Goal: Check status: Check status

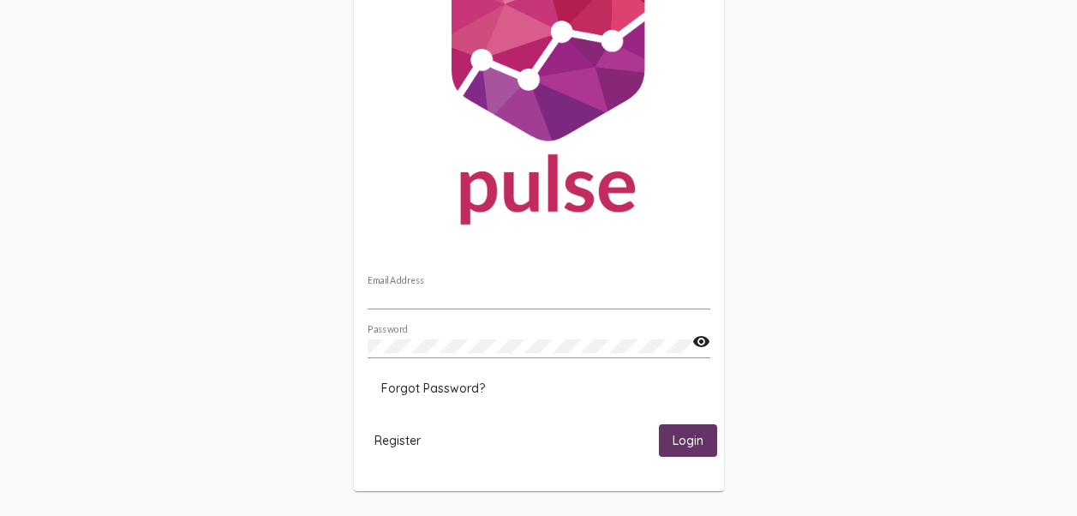
scroll to position [110, 0]
type input "[EMAIL_ADDRESS][DOMAIN_NAME]"
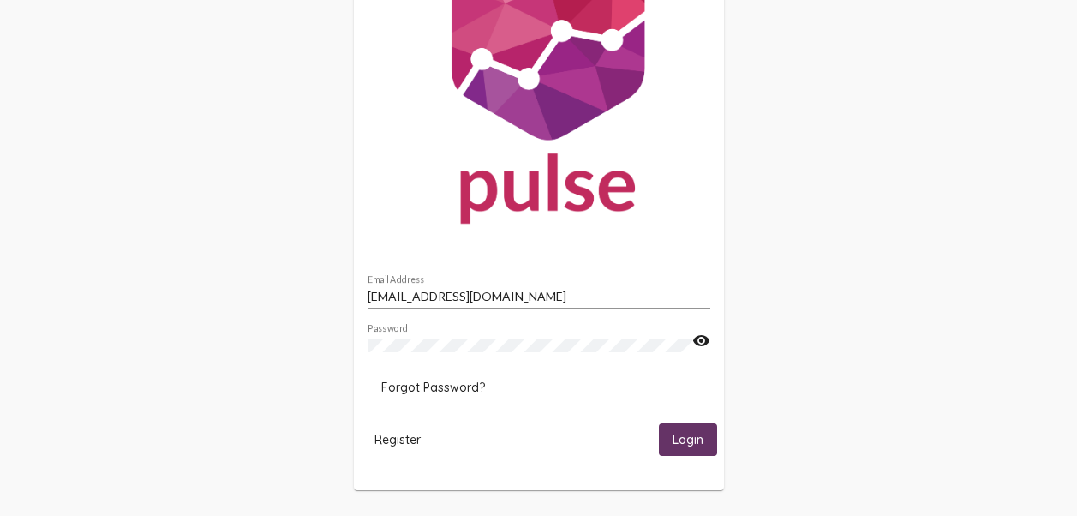
click at [704, 439] on button "Login" at bounding box center [688, 439] width 58 height 32
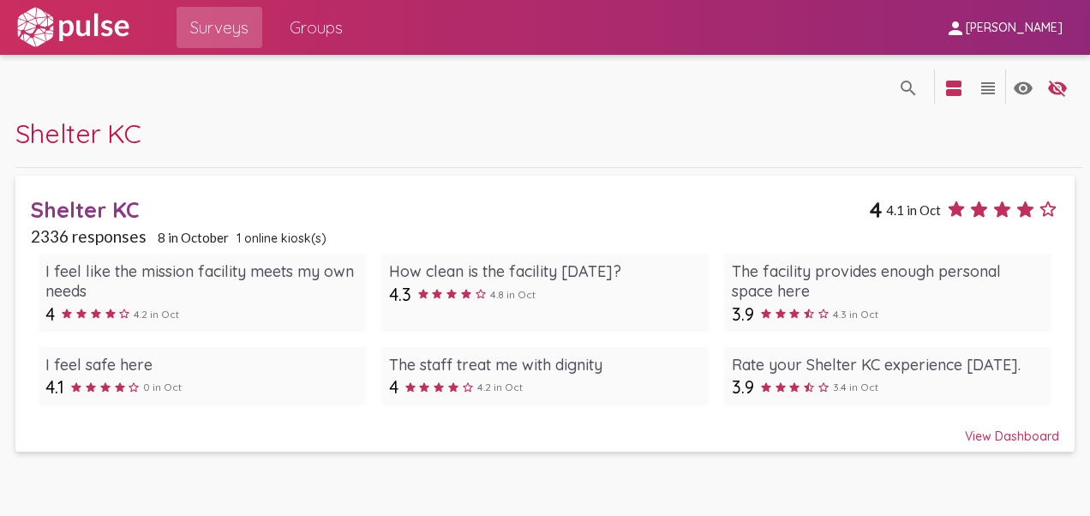
type input "1"
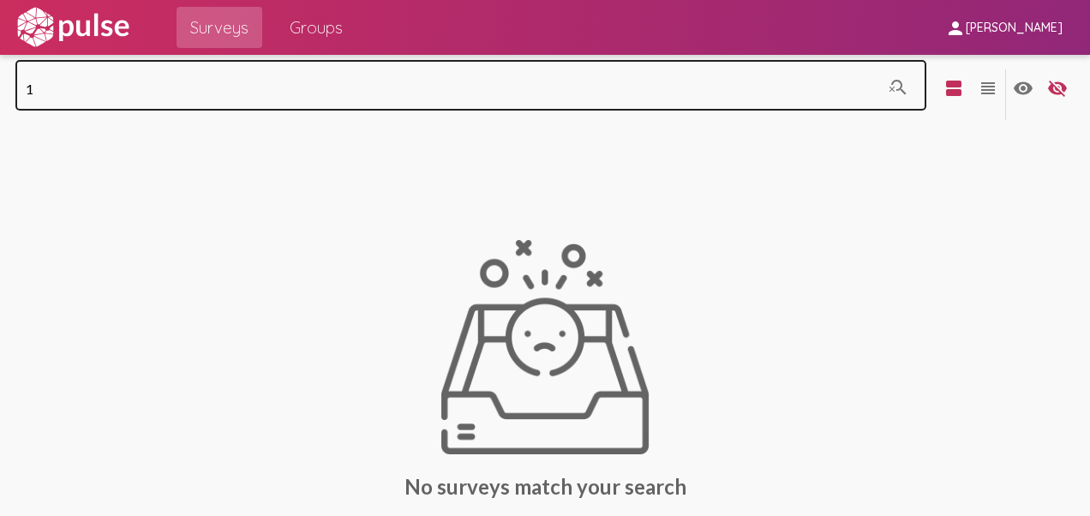
drag, startPoint x: -2, startPoint y: 48, endPoint x: 18, endPoint y: 75, distance: 33.1
click at [3, 58] on div "Surveys Groups person [PERSON_NAME] 1 search_off view_agenda view_headline visi…" at bounding box center [545, 258] width 1090 height 516
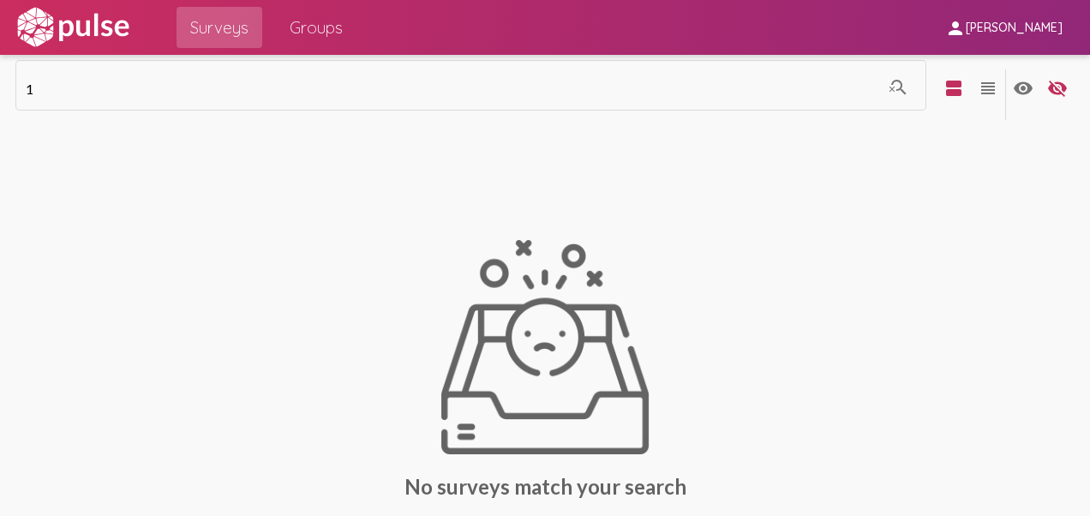
drag, startPoint x: 18, startPoint y: 75, endPoint x: 156, endPoint y: 240, distance: 215.3
click at [156, 240] on div "No surveys match your search Is something missing? Don't see the survey you're …" at bounding box center [545, 386] width 1074 height 507
click at [90, 18] on img at bounding box center [73, 27] width 118 height 43
click at [943, 87] on mat-icon "view_agenda" at bounding box center [953, 88] width 21 height 21
click at [317, 26] on span "Groups" at bounding box center [316, 27] width 53 height 31
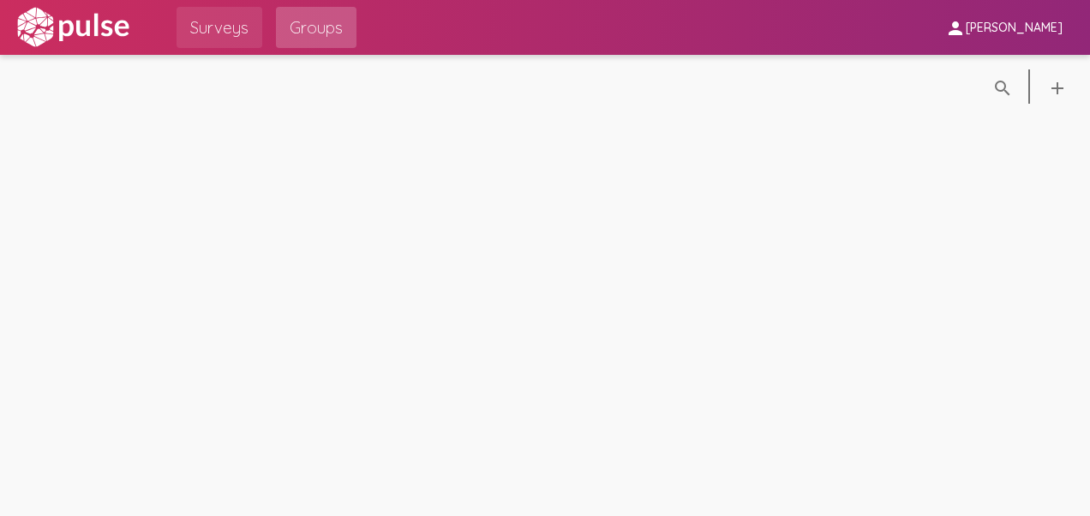
click at [228, 42] on span "Surveys" at bounding box center [219, 27] width 58 height 31
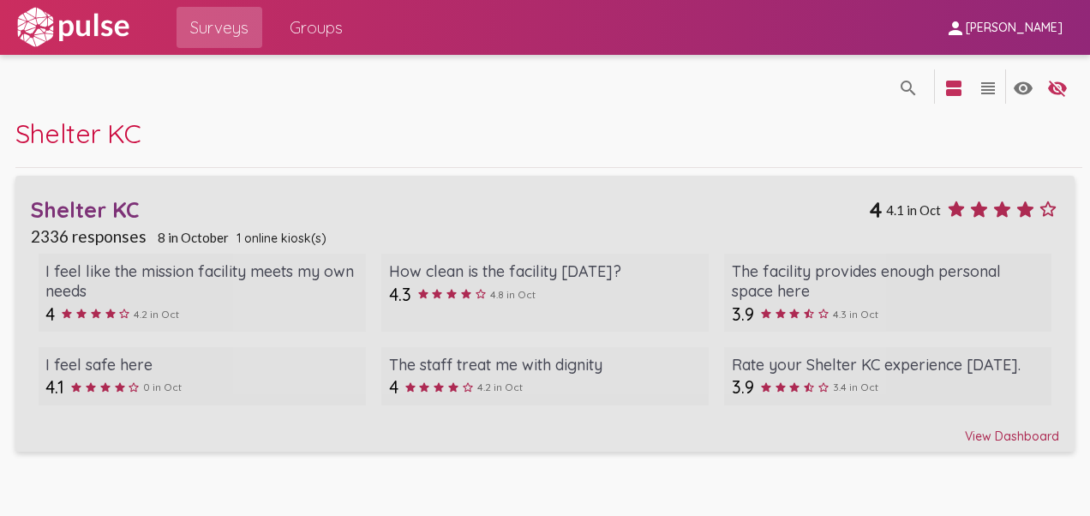
click at [994, 427] on div "View Dashboard" at bounding box center [545, 428] width 1029 height 31
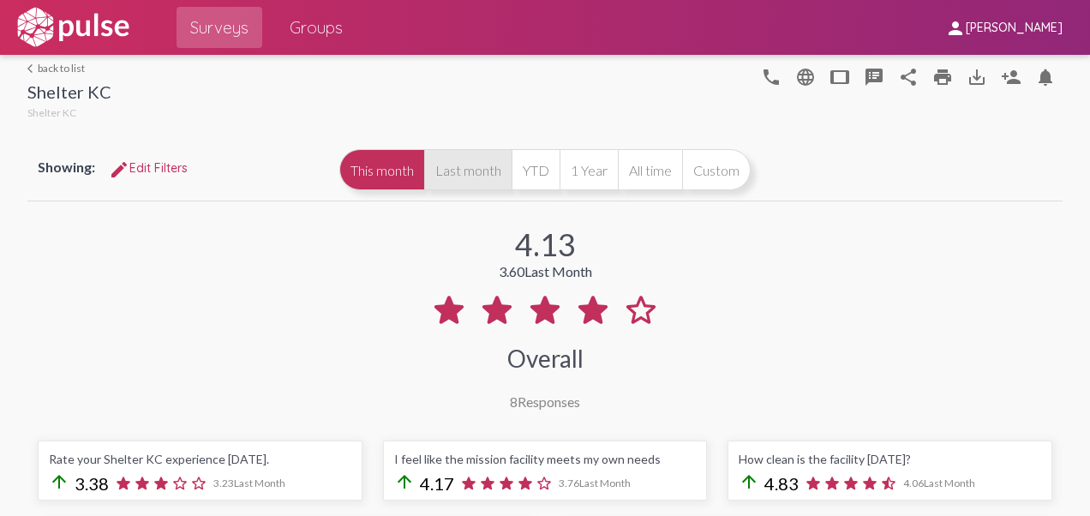
click at [473, 164] on button "Last month" at bounding box center [467, 169] width 87 height 41
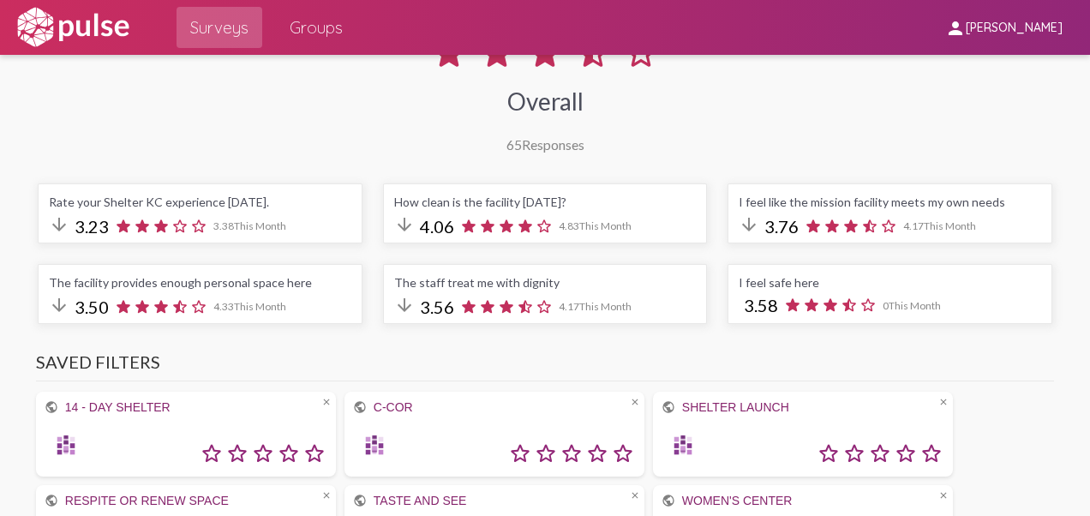
scroll to position [171, 0]
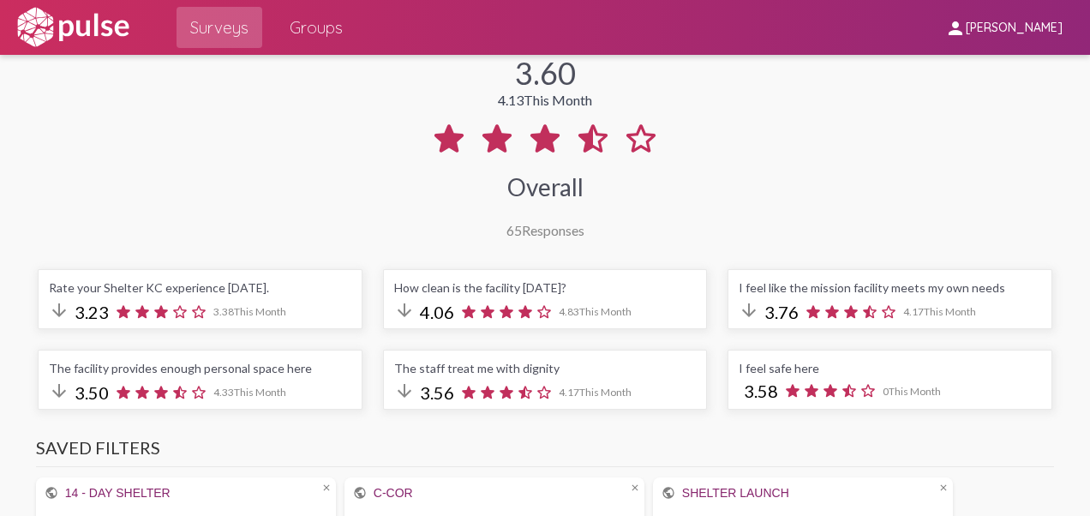
drag, startPoint x: 569, startPoint y: 72, endPoint x: 509, endPoint y: 83, distance: 61.0
click at [509, 83] on div "3.60 4.13 This Month Overall 65 Responses" at bounding box center [544, 135] width 1035 height 205
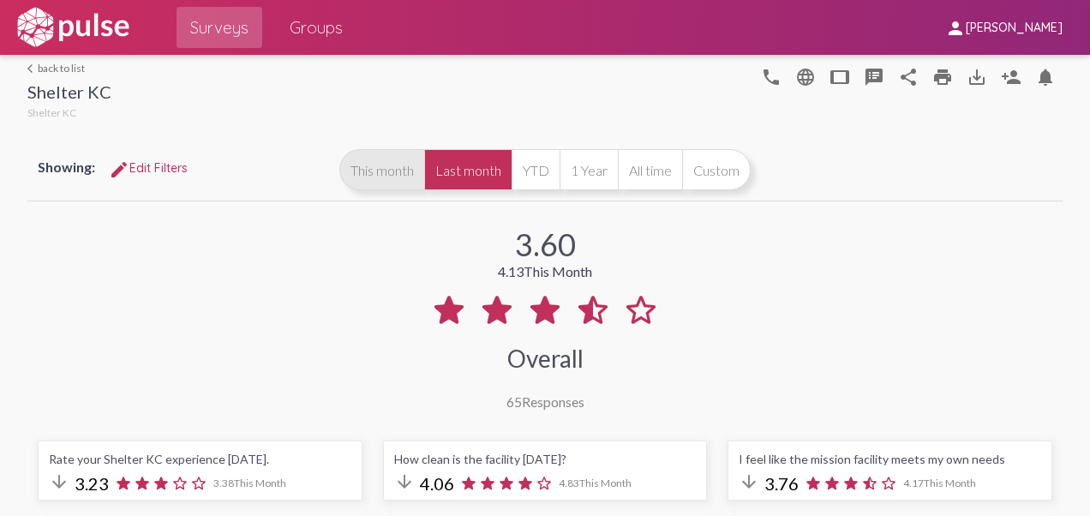
click at [379, 175] on button "This month" at bounding box center [381, 169] width 85 height 41
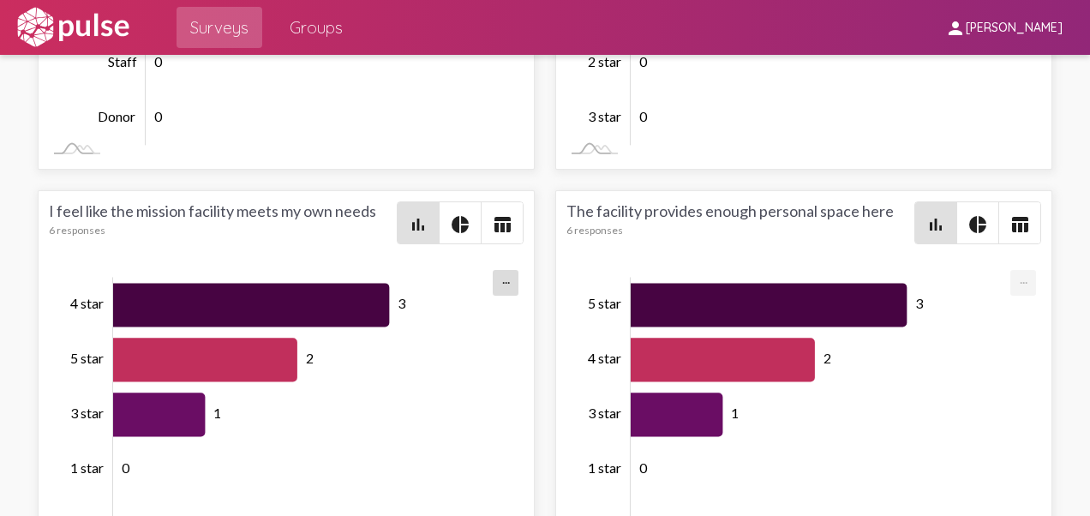
scroll to position [4369, 0]
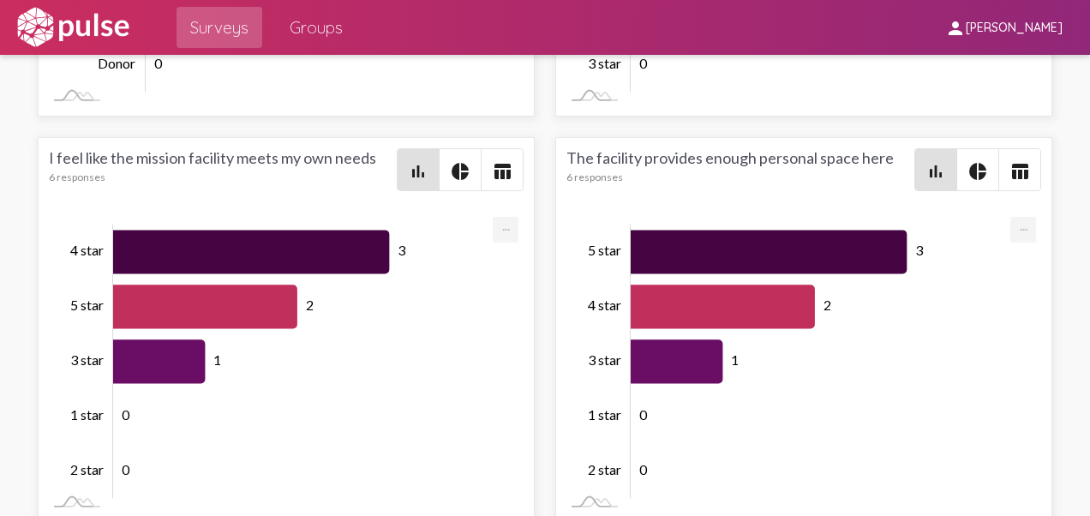
drag, startPoint x: 576, startPoint y: 155, endPoint x: 890, endPoint y: 146, distance: 313.6
click at [890, 148] on div "The facility provides enough personal space here 6 responses" at bounding box center [740, 169] width 348 height 43
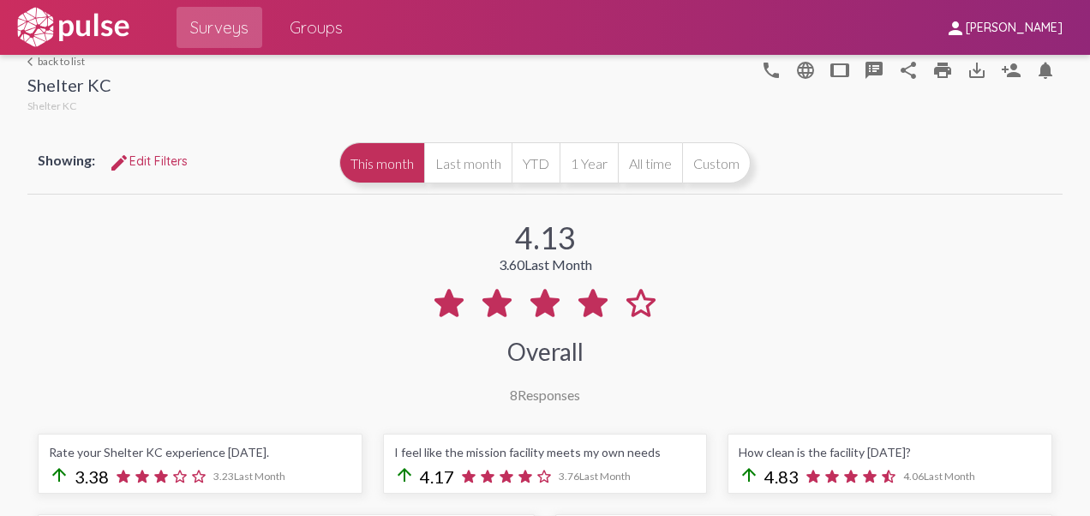
scroll to position [0, 0]
